Goal: Transaction & Acquisition: Purchase product/service

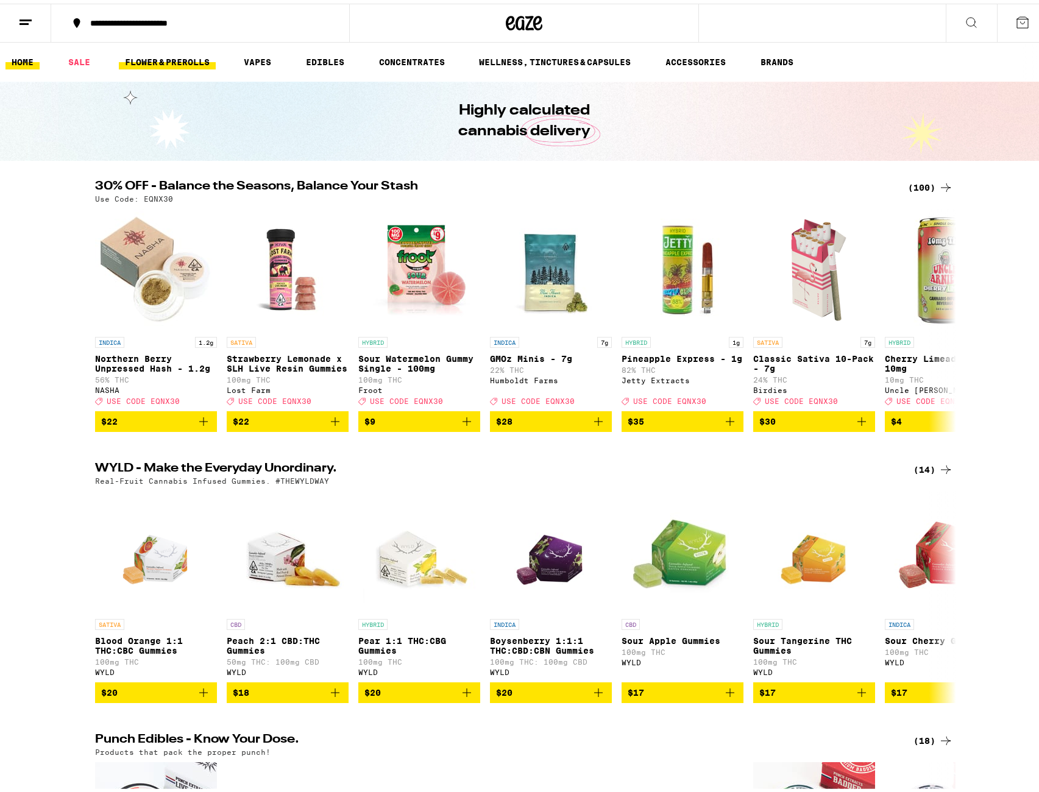
click at [176, 61] on link "FLOWER & PREROLLS" at bounding box center [167, 58] width 97 height 15
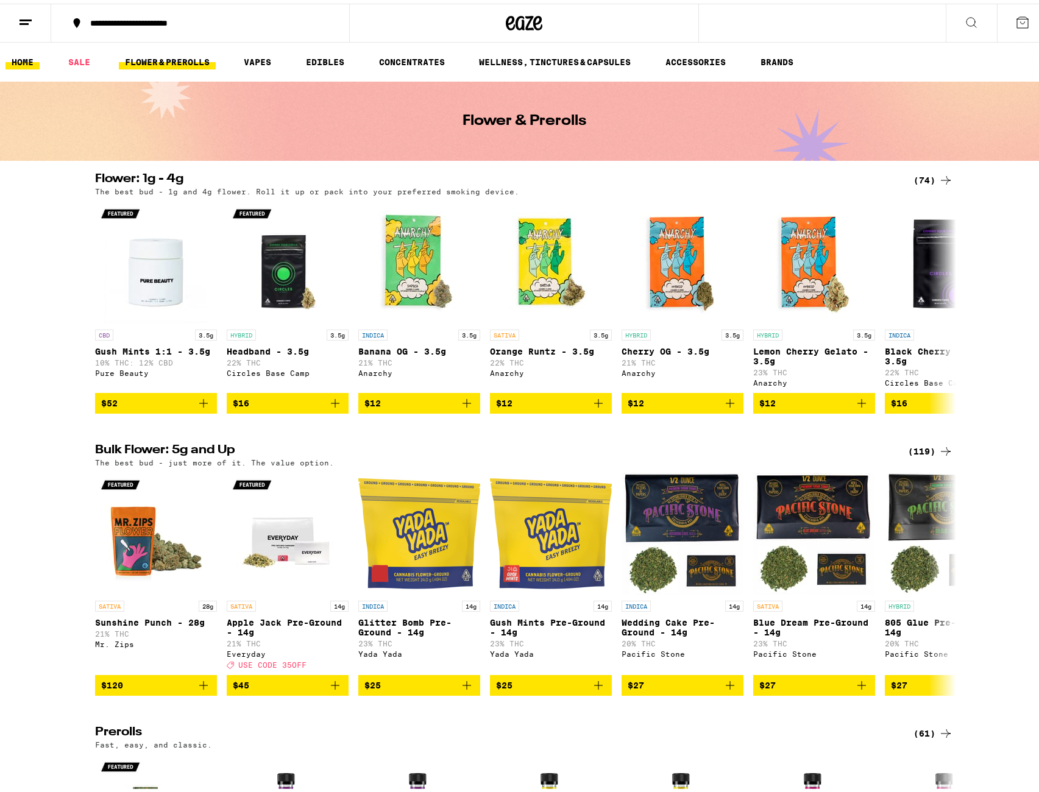
click at [23, 58] on link "HOME" at bounding box center [22, 58] width 34 height 15
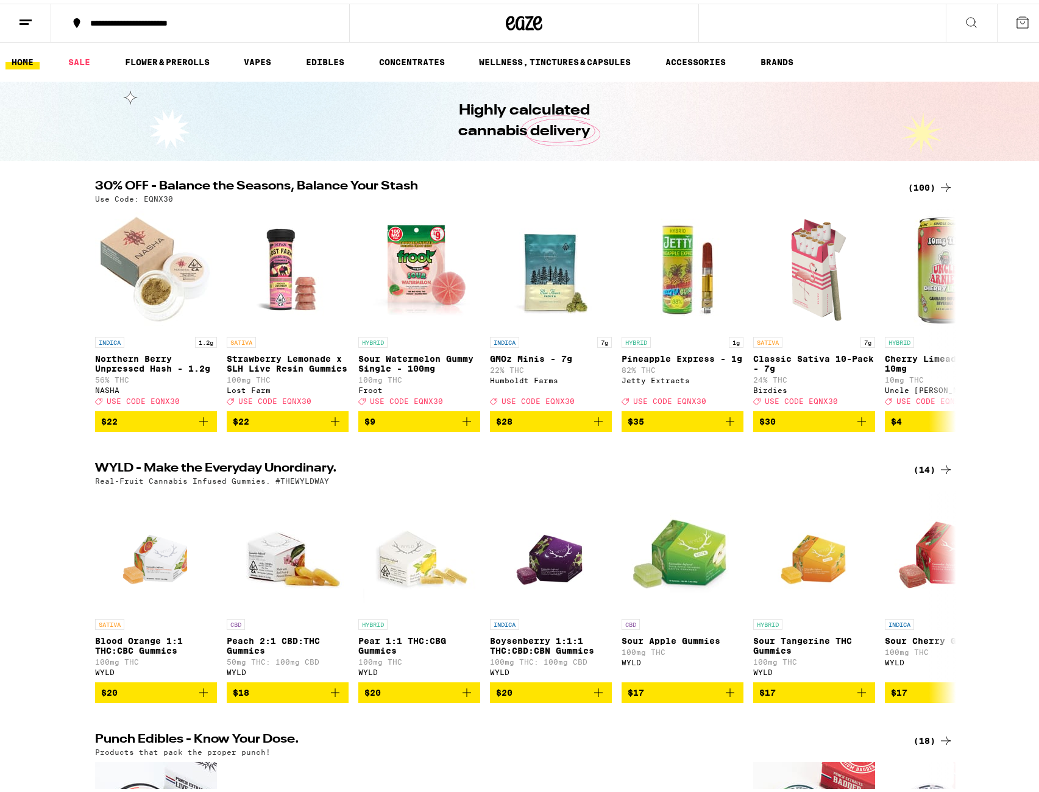
click at [938, 188] on icon at bounding box center [945, 184] width 15 height 15
drag, startPoint x: 91, startPoint y: 193, endPoint x: 191, endPoint y: 192, distance: 99.3
click at [191, 192] on div "Use Code: EQNX30" at bounding box center [524, 195] width 858 height 8
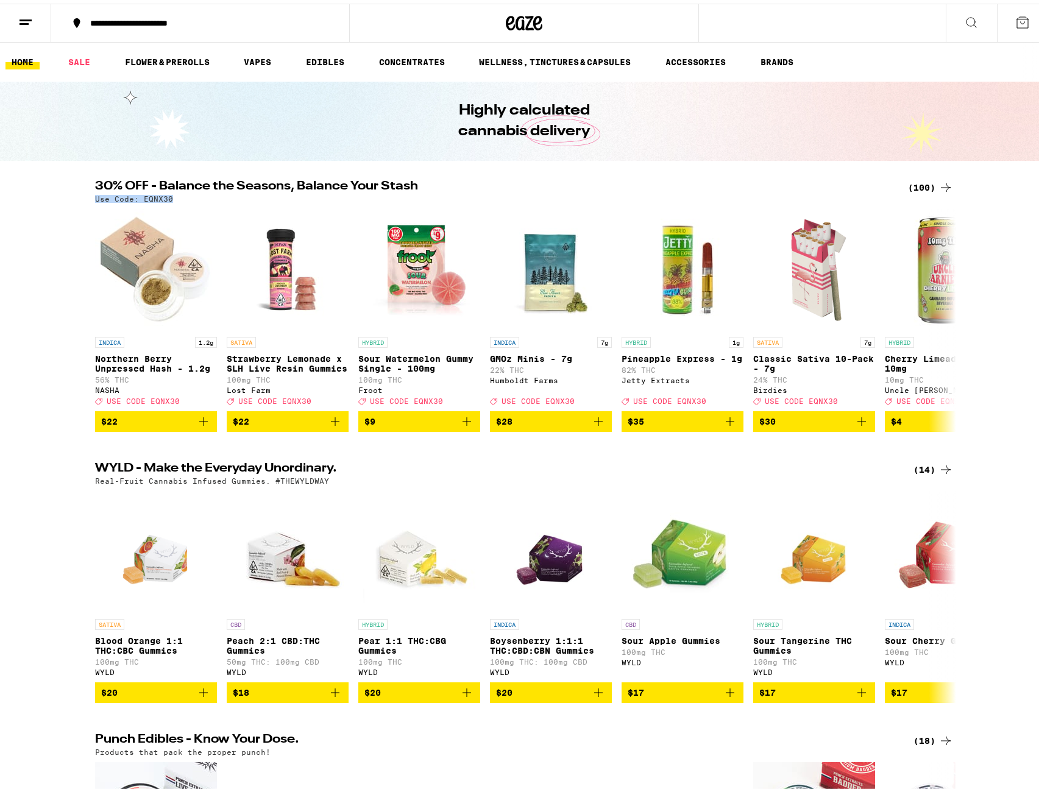
click at [927, 182] on div "(100)" at bounding box center [930, 184] width 45 height 15
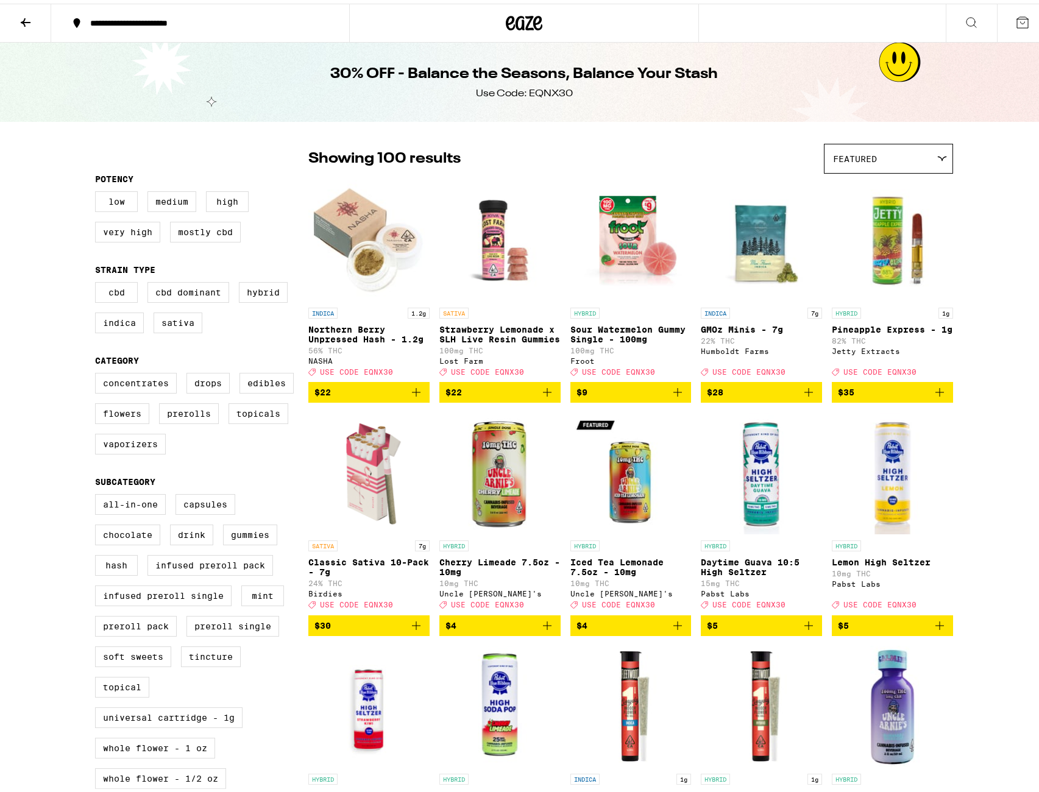
click at [533, 89] on div "Use Code: EQNX30" at bounding box center [524, 89] width 97 height 13
click at [621, 149] on div "Showing 100 results Featured Featured Price: Low to High Price: High to Low" at bounding box center [630, 155] width 645 height 30
drag, startPoint x: 327, startPoint y: 65, endPoint x: 387, endPoint y: 63, distance: 60.3
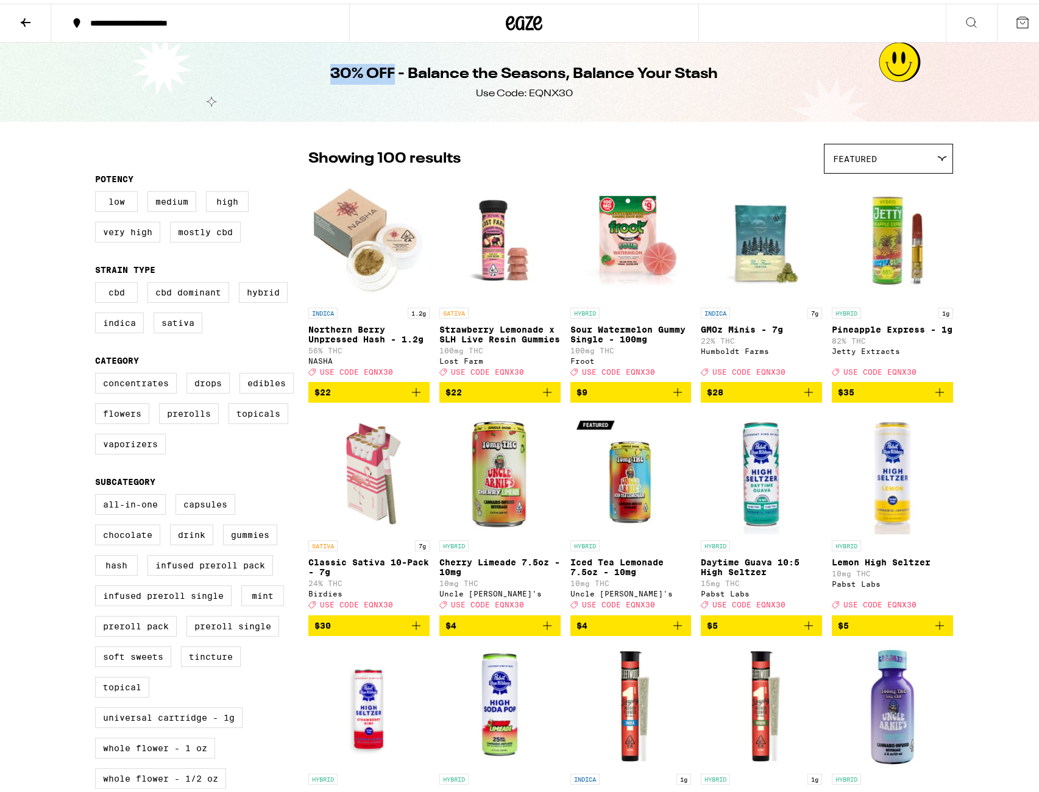
click at [387, 63] on h1 "30% OFF - Balance the Seasons, Balance Your Stash" at bounding box center [523, 70] width 387 height 21
click at [527, 70] on h1 "30% OFF - Balance the Seasons, Balance Your Stash" at bounding box center [523, 70] width 387 height 21
click at [537, 90] on div "Use Code: EQNX30" at bounding box center [524, 89] width 97 height 13
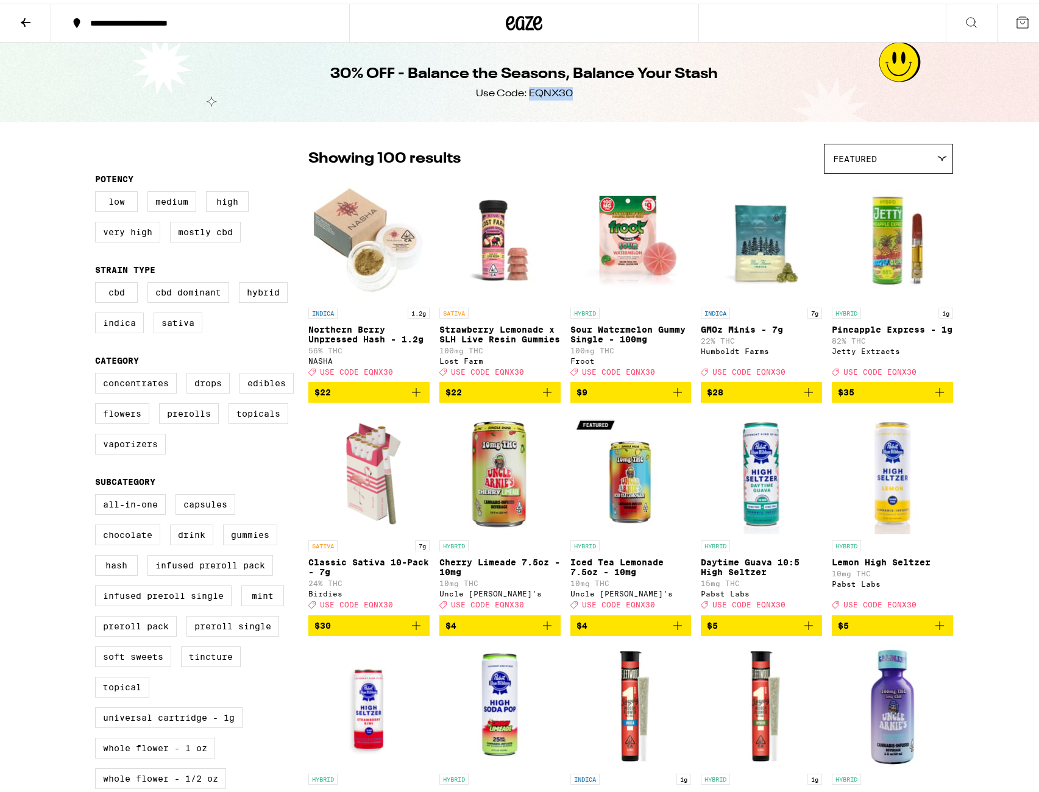
click at [537, 90] on div "Use Code: EQNX30" at bounding box center [524, 89] width 97 height 13
click at [531, 66] on h1 "30% OFF - Balance the Seasons, Balance Your Stash" at bounding box center [523, 70] width 387 height 21
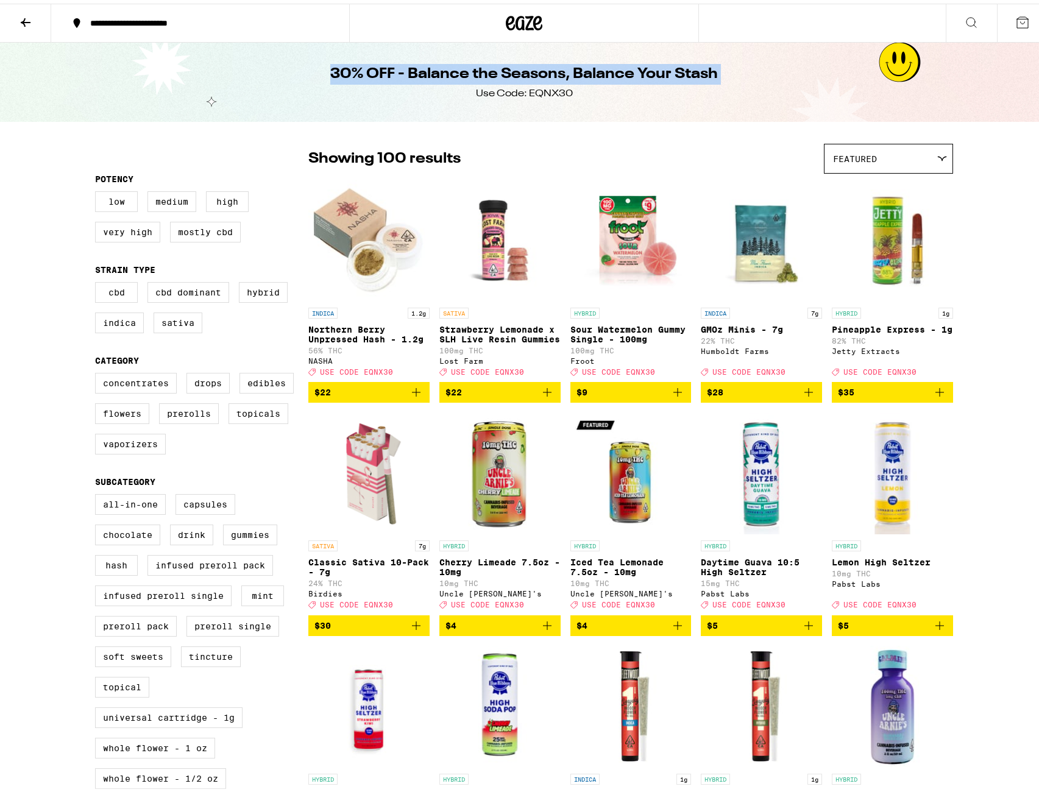
click at [531, 66] on h1 "30% OFF - Balance the Seasons, Balance Your Stash" at bounding box center [523, 70] width 387 height 21
click at [476, 83] on div "Use Code: EQNX30" at bounding box center [524, 89] width 97 height 13
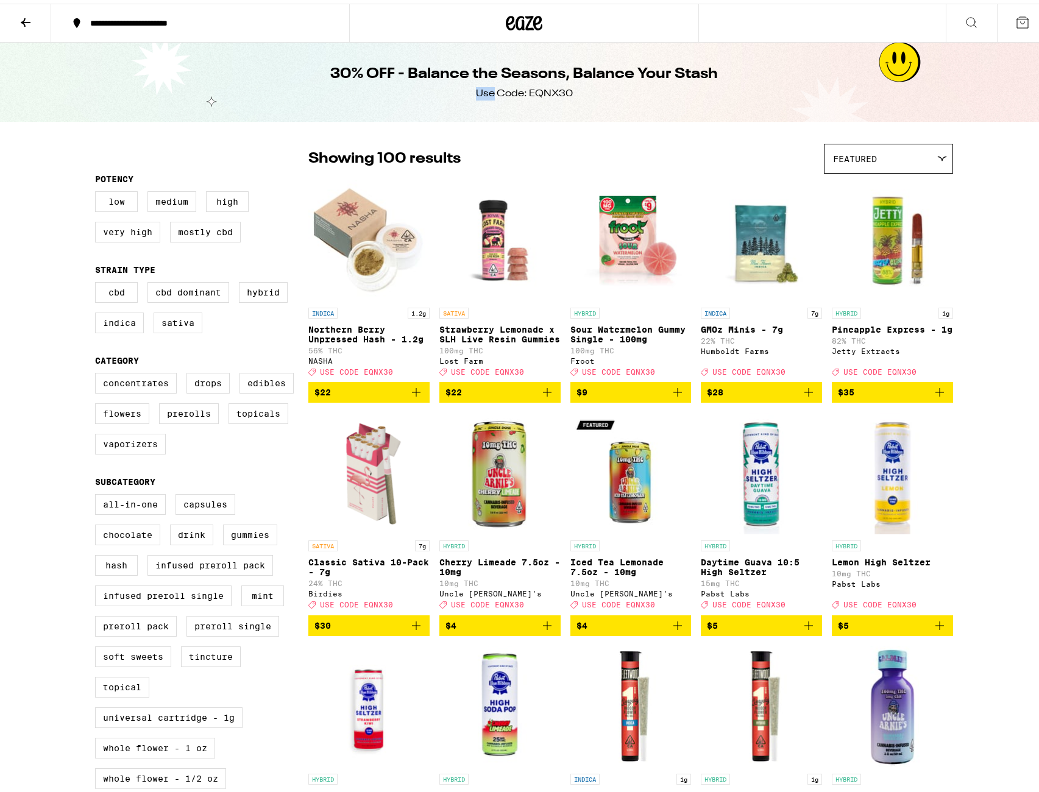
click at [476, 83] on div "Use Code: EQNX30" at bounding box center [524, 89] width 97 height 13
click at [471, 63] on h1 "30% OFF - Balance the Seasons, Balance Your Stash" at bounding box center [523, 70] width 387 height 21
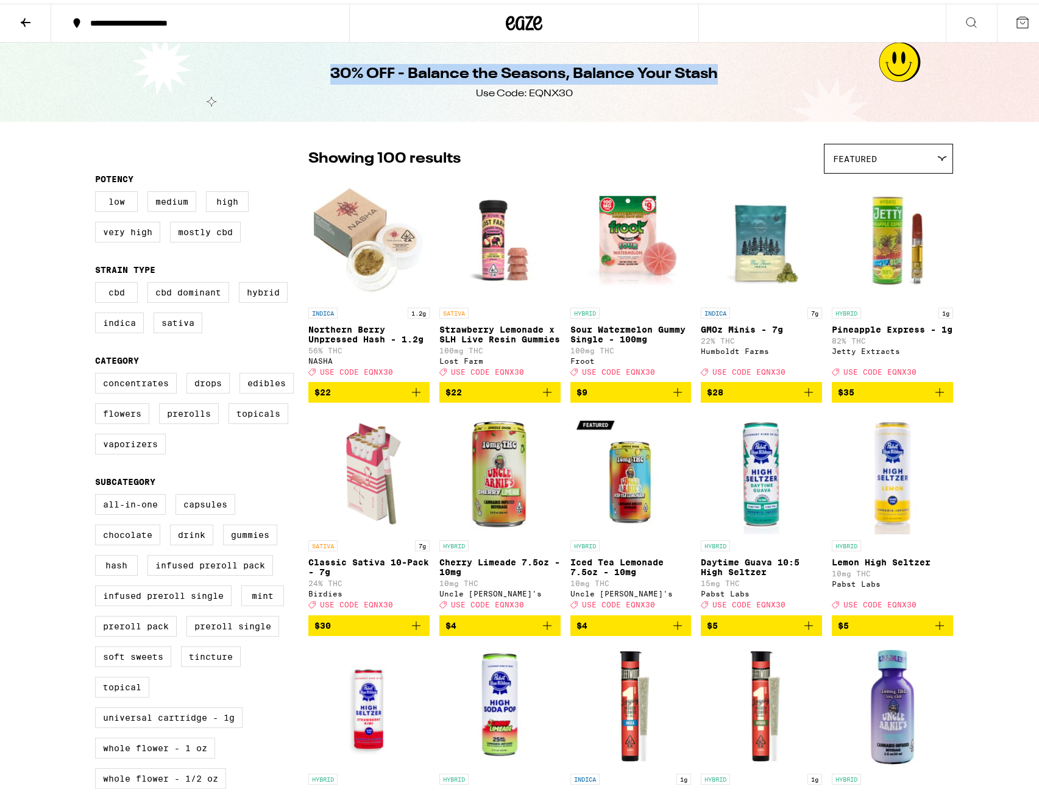
drag, startPoint x: 306, startPoint y: 52, endPoint x: 885, endPoint y: 109, distance: 580.9
click at [885, 109] on div "30% OFF - Balance the Seasons, Balance Your Stash Use Code: EQNX30" at bounding box center [524, 78] width 1048 height 79
